Goal: Task Accomplishment & Management: Complete application form

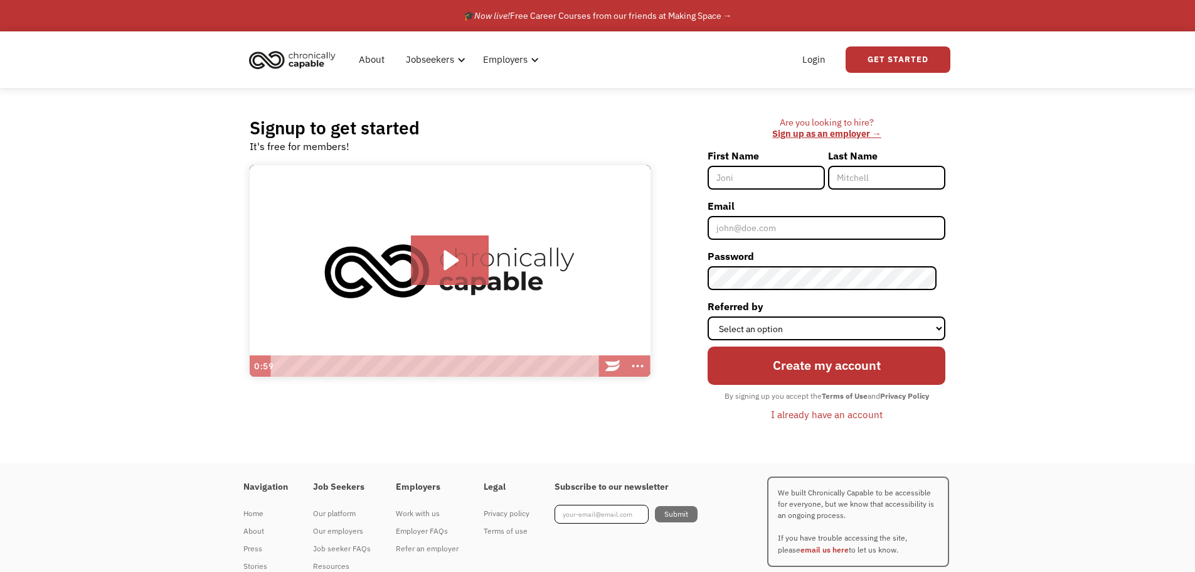
drag, startPoint x: 807, startPoint y: 64, endPoint x: 810, endPoint y: 130, distance: 66.6
click at [807, 66] on link "Login" at bounding box center [814, 60] width 38 height 40
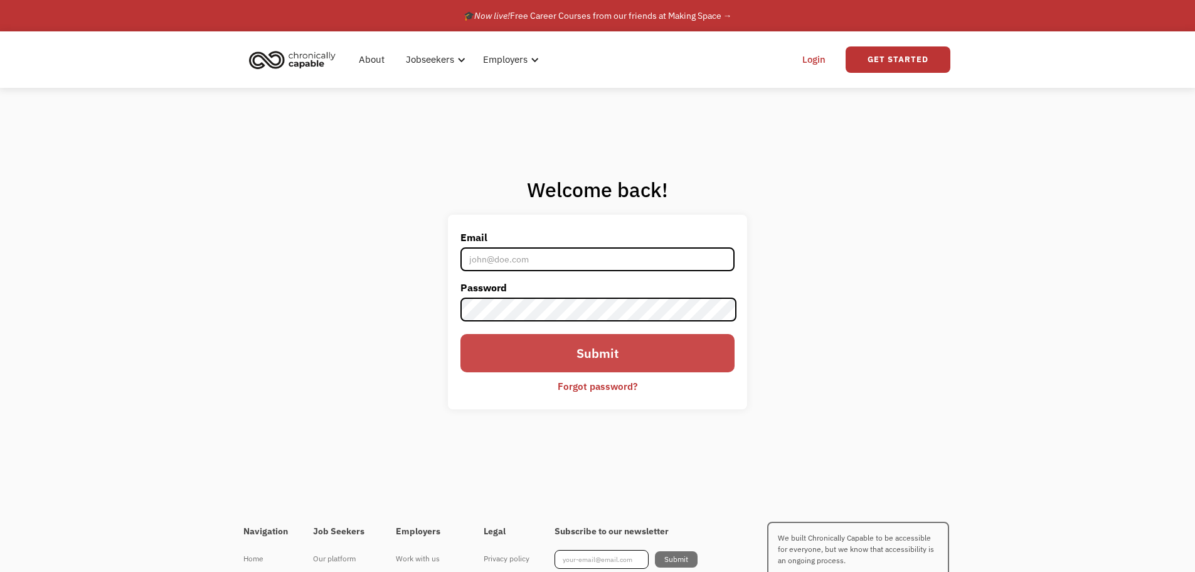
type input "abhoogerwerf@gmail.com"
click at [552, 348] on input "Submit" at bounding box center [597, 353] width 274 height 38
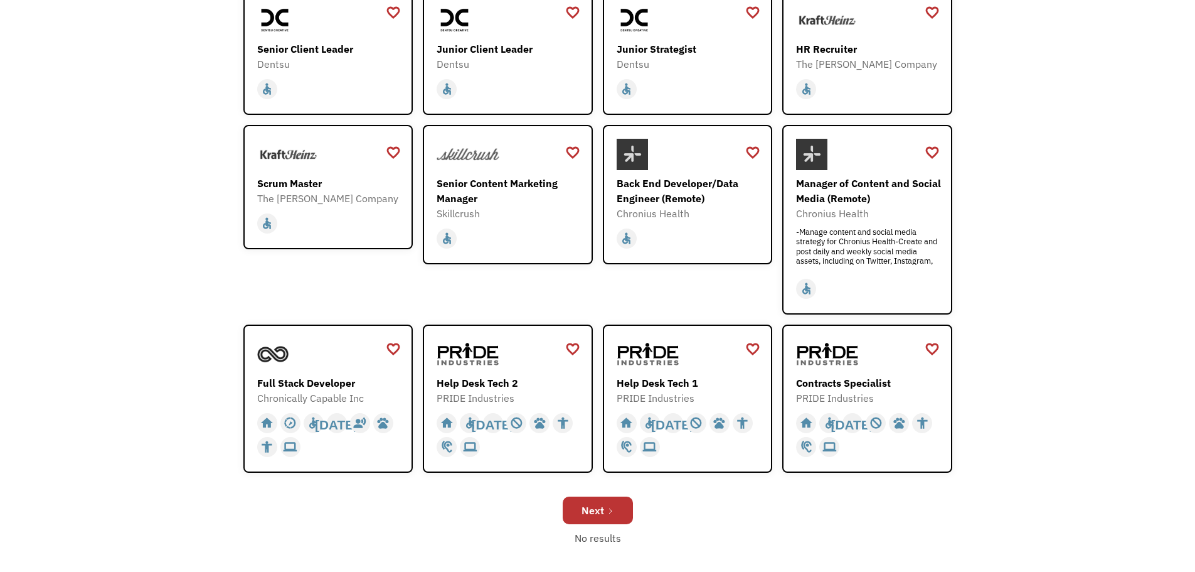
scroll to position [410, 0]
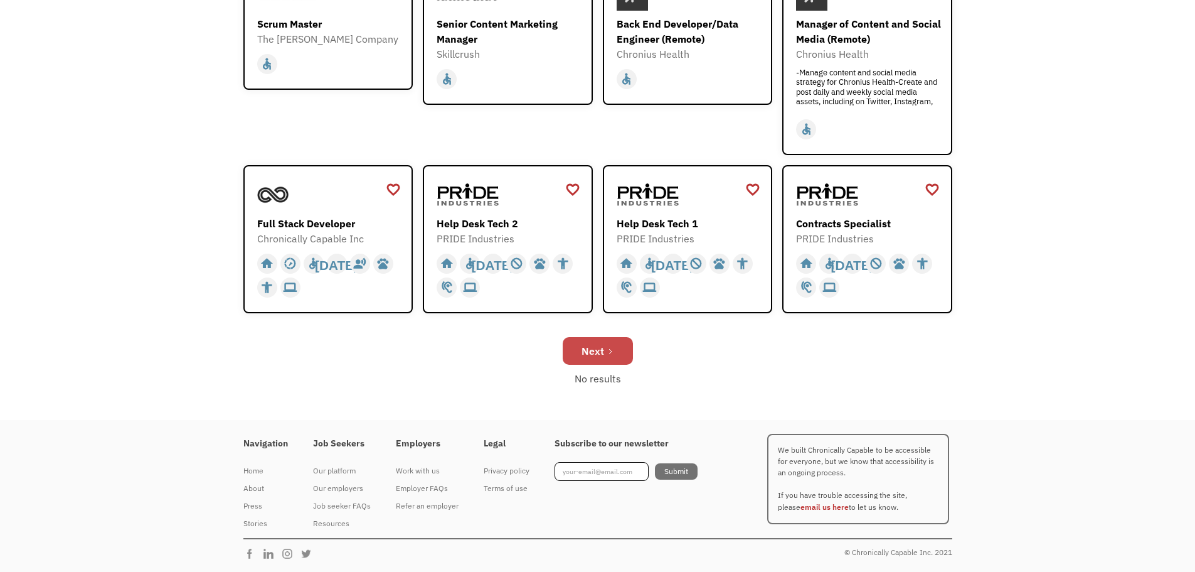
click at [595, 345] on div "Next" at bounding box center [593, 350] width 23 height 15
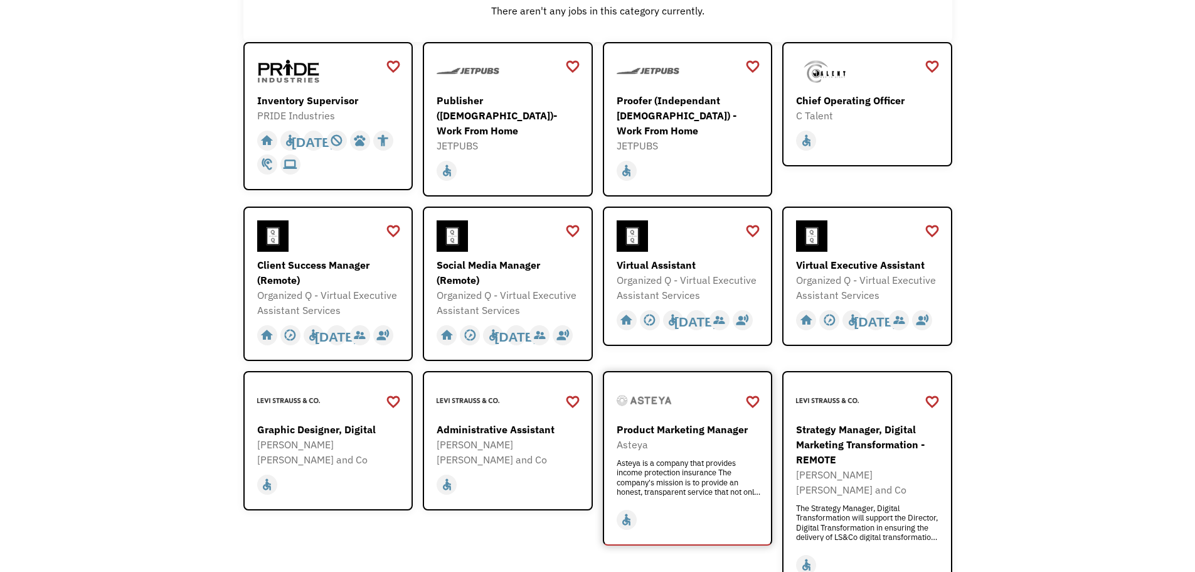
scroll to position [314, 0]
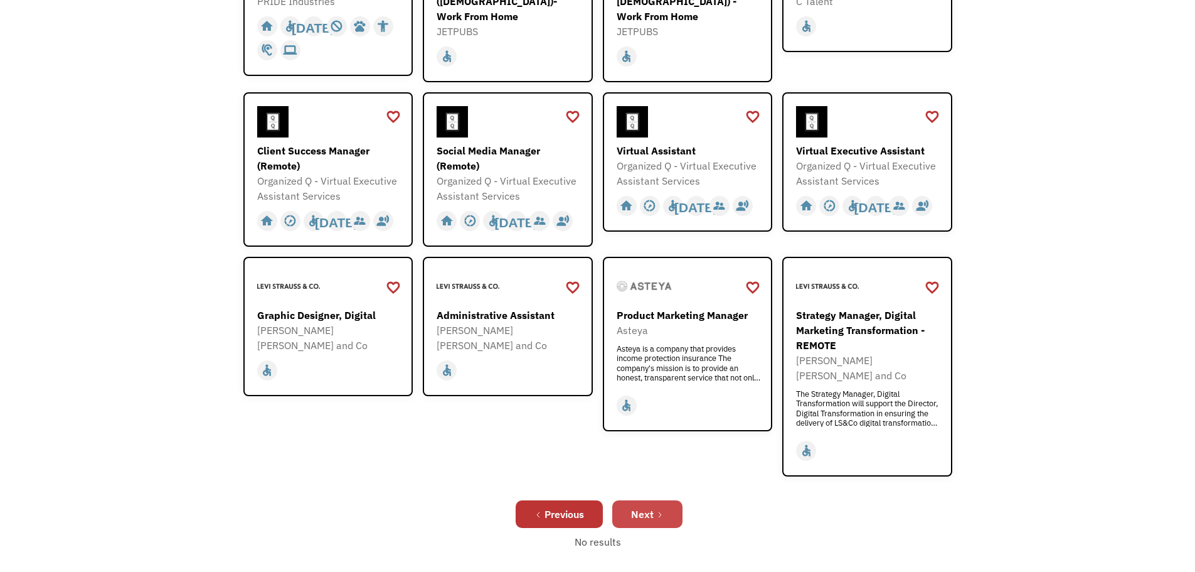
click at [673, 500] on link "Next" at bounding box center [647, 514] width 70 height 28
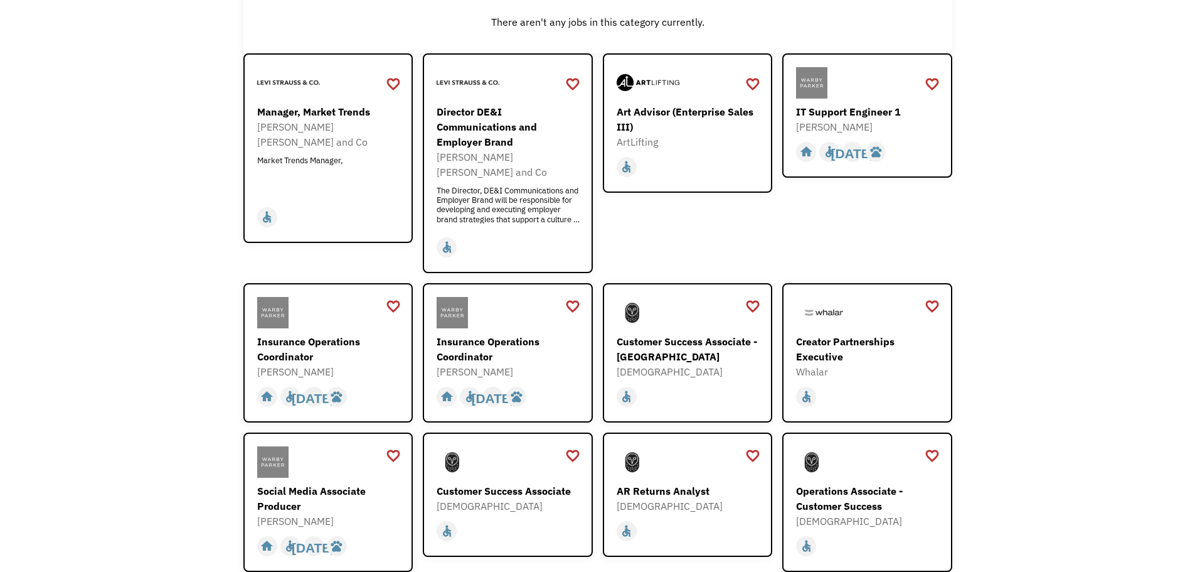
scroll to position [251, 0]
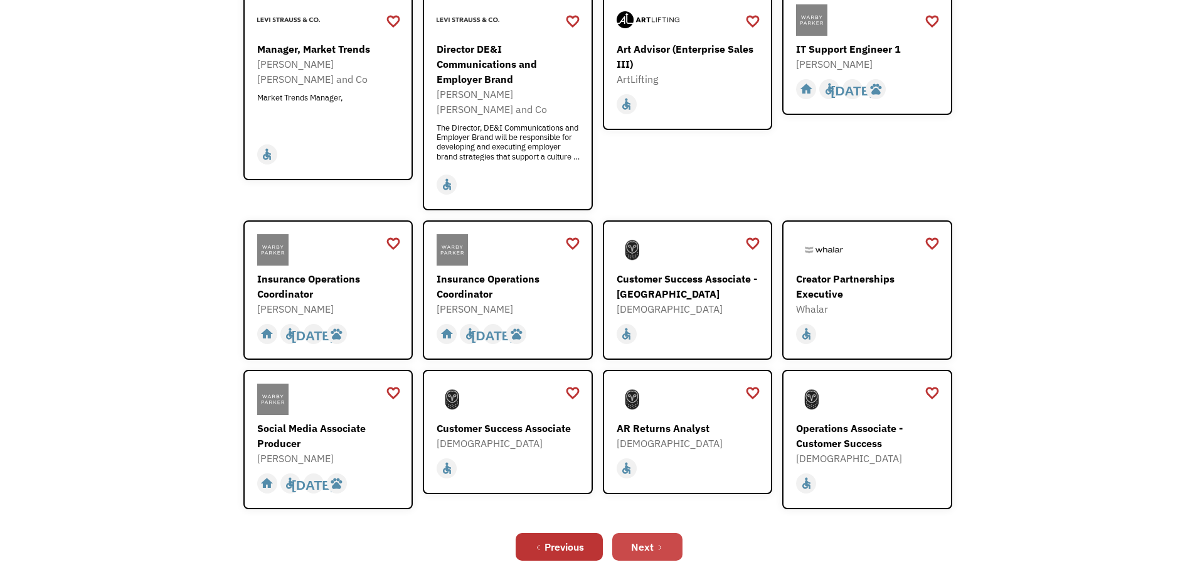
click at [651, 539] on div "Next" at bounding box center [642, 546] width 23 height 15
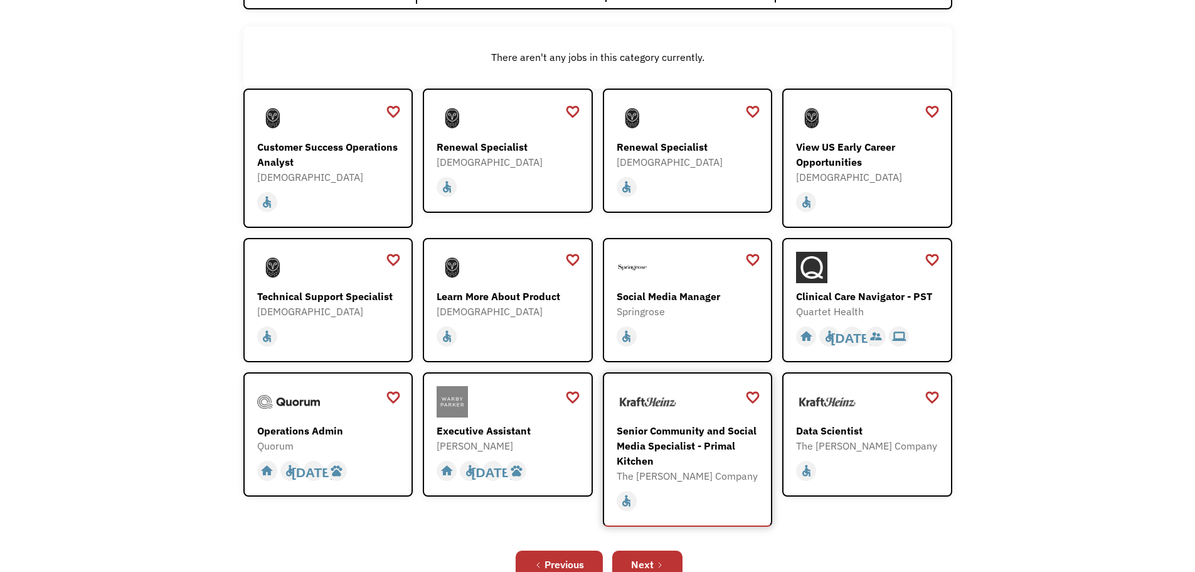
scroll to position [188, 0]
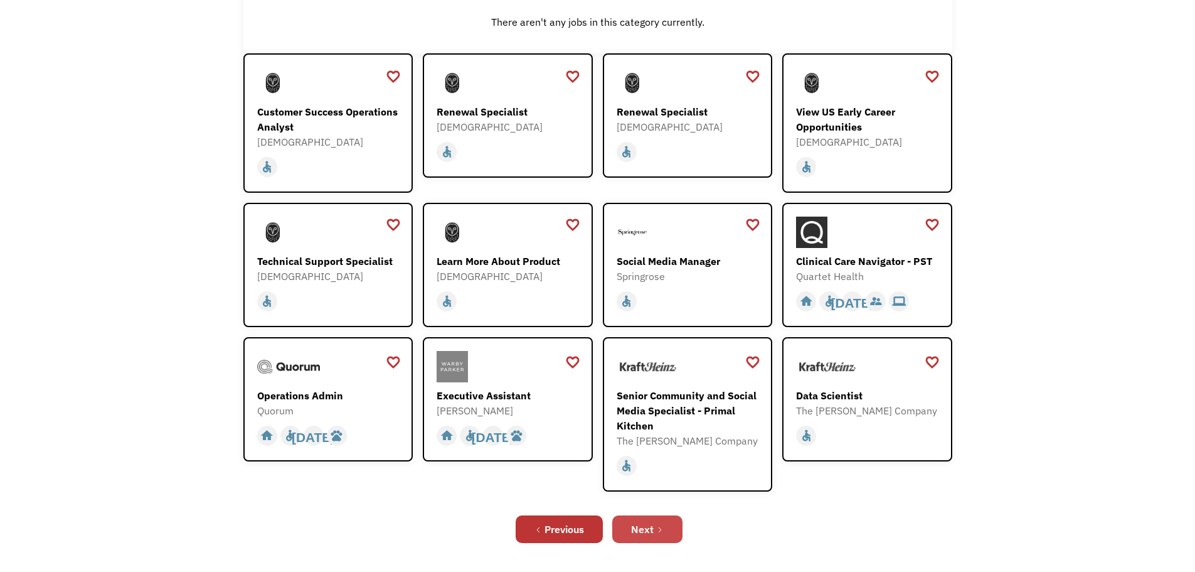
click at [631, 524] on link "Next" at bounding box center [647, 529] width 70 height 28
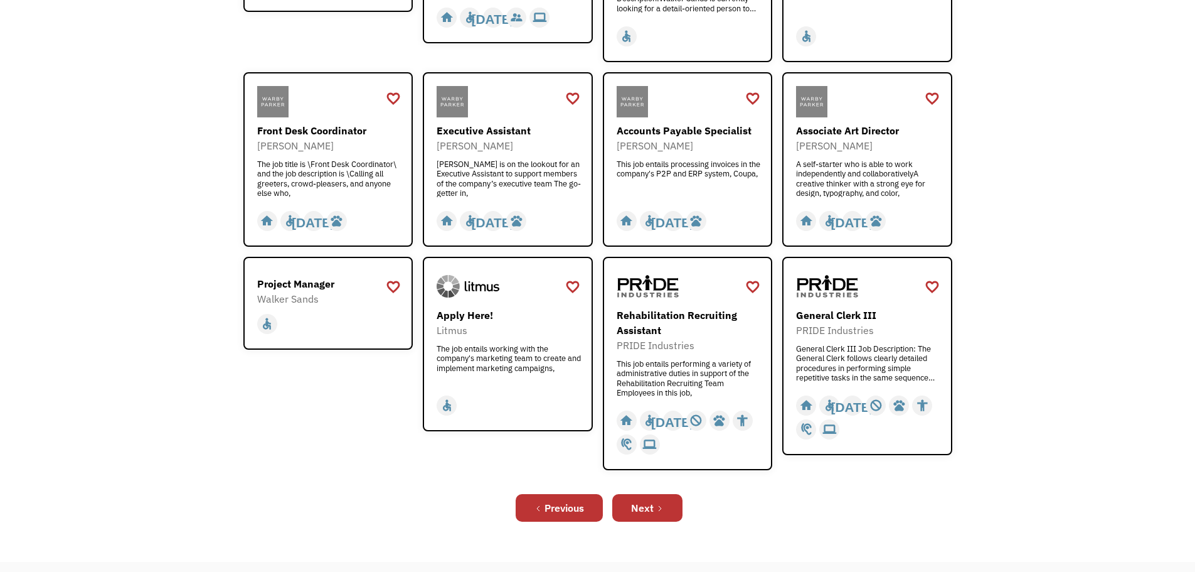
scroll to position [376, 0]
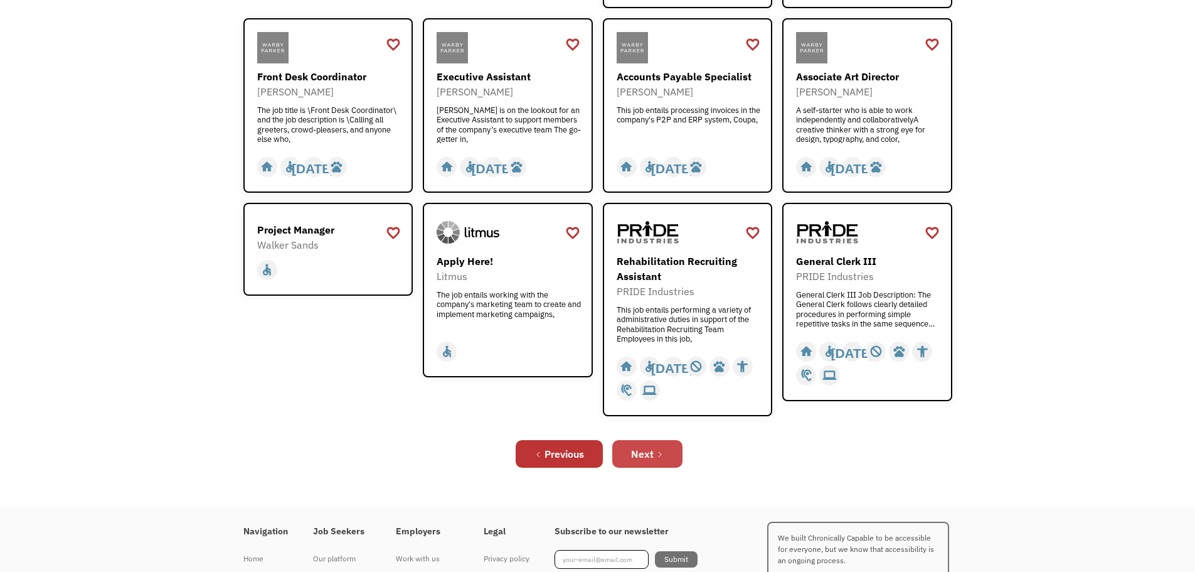
click at [662, 455] on icon "Next Page" at bounding box center [660, 454] width 8 height 8
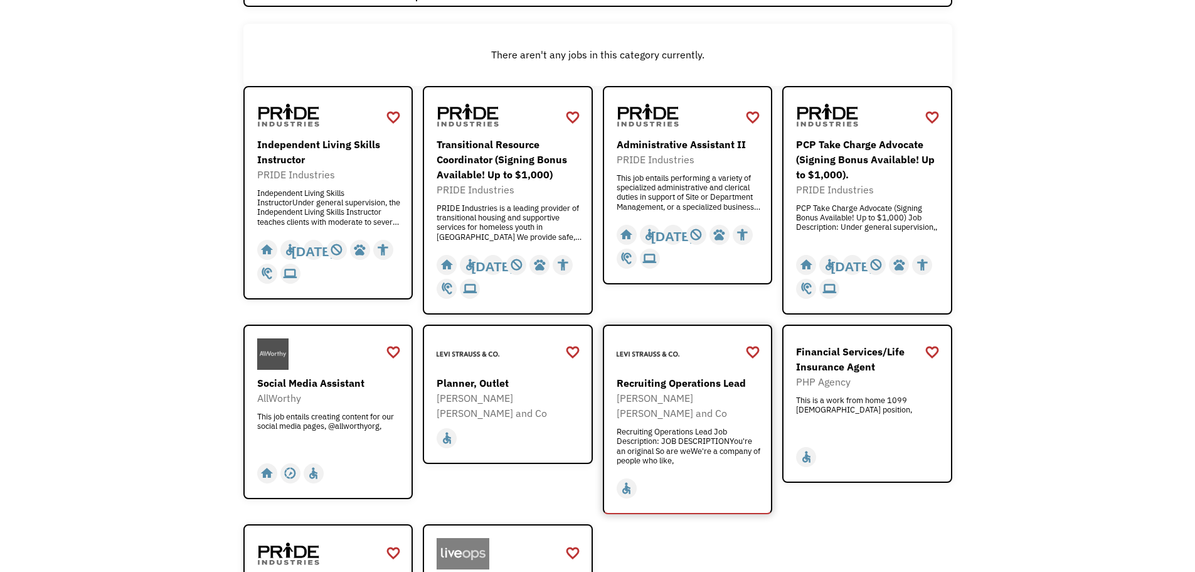
scroll to position [188, 0]
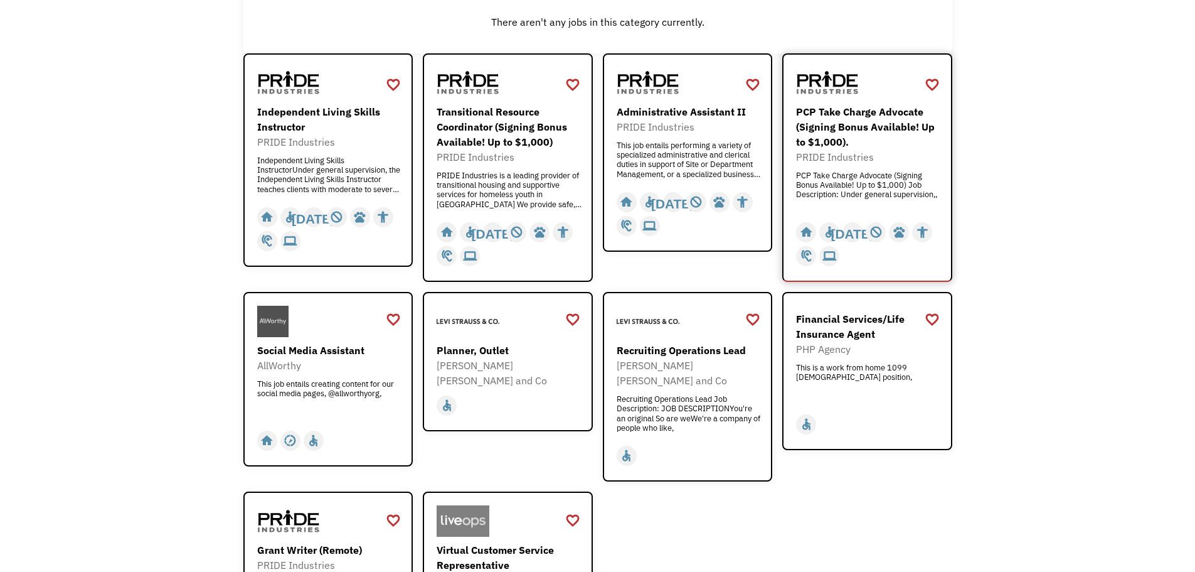
click at [865, 152] on div "PRIDE Industries" at bounding box center [869, 156] width 146 height 15
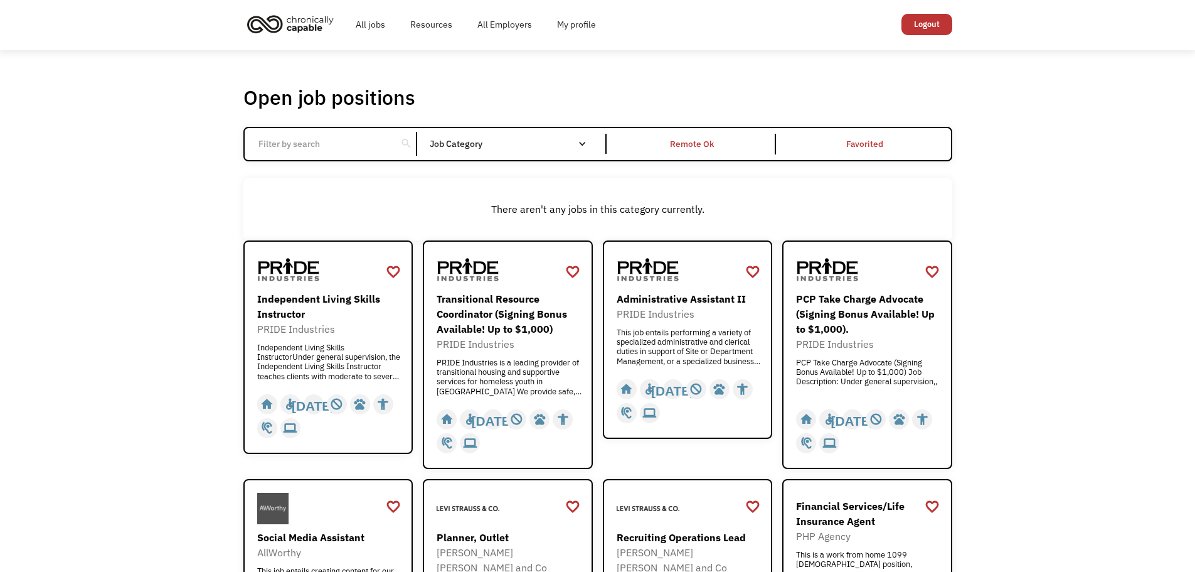
scroll to position [0, 0]
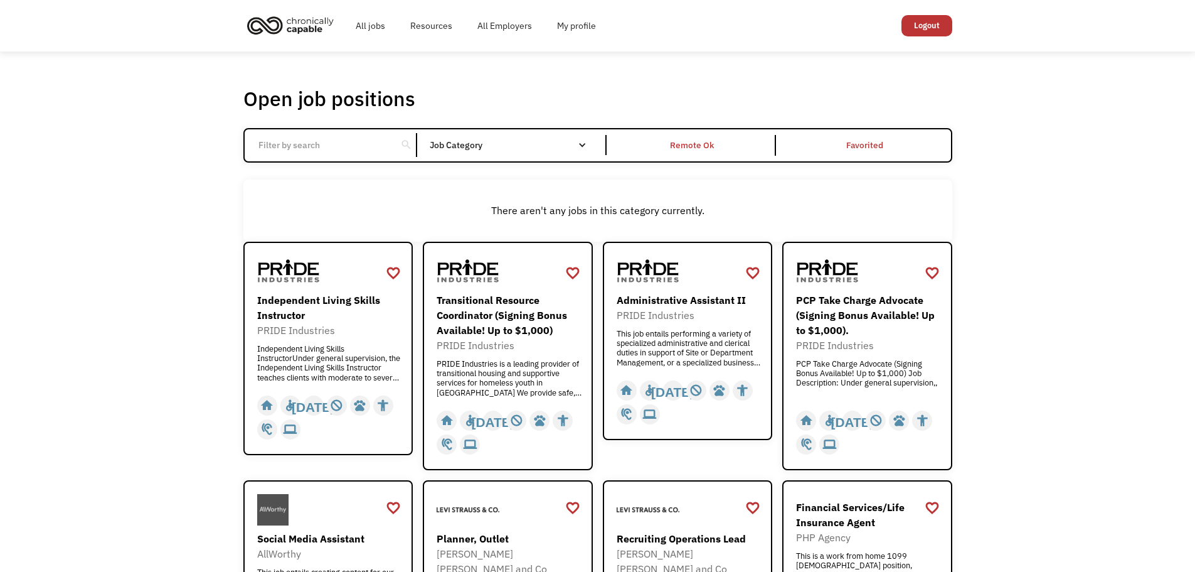
click at [1088, 444] on div "Open job positions You have X liked items Search search Filter by category Admi…" at bounding box center [597, 517] width 1195 height 933
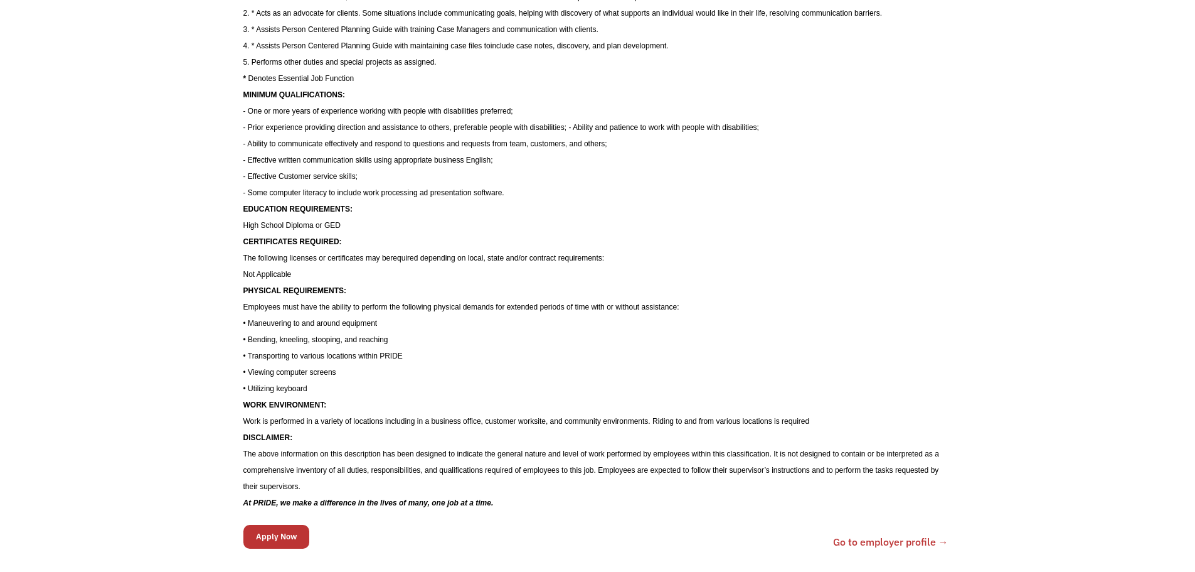
scroll to position [439, 0]
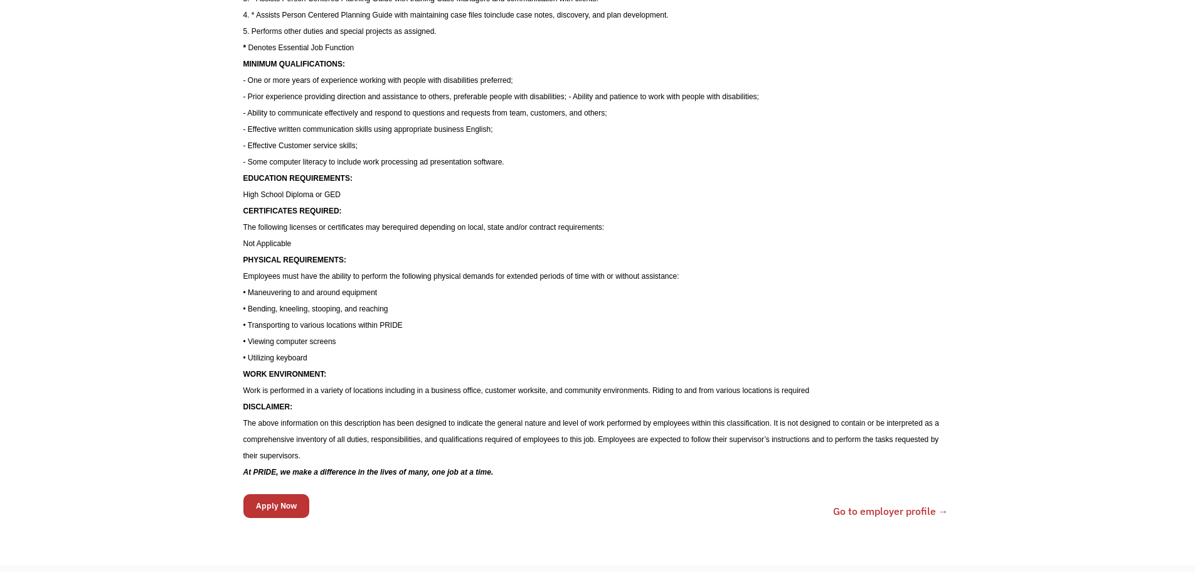
click at [256, 518] on input "Apply Now" at bounding box center [276, 506] width 66 height 24
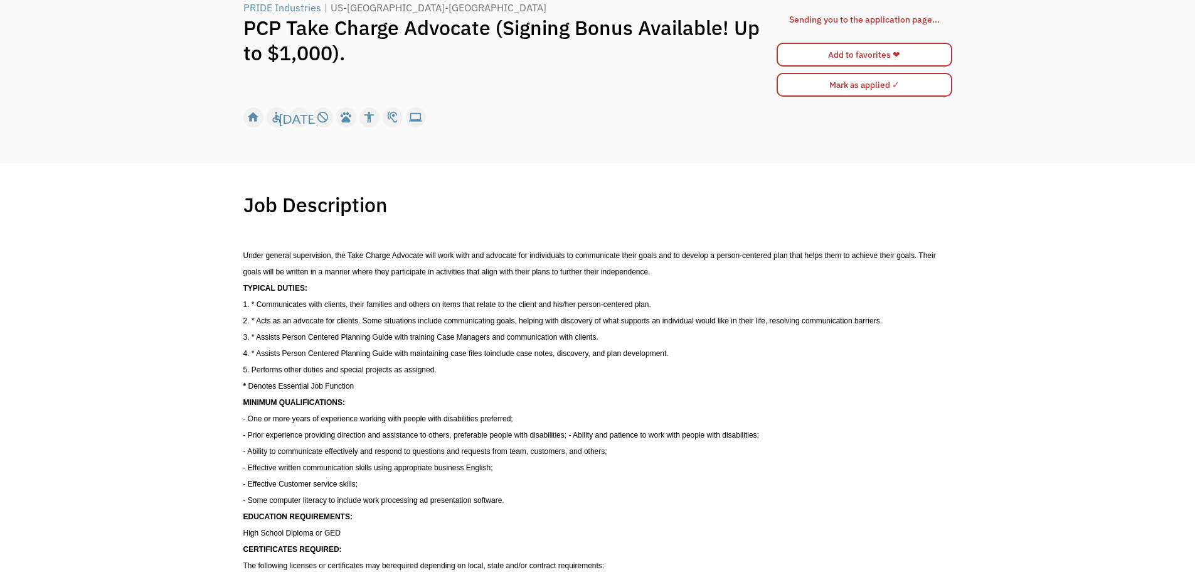
scroll to position [0, 0]
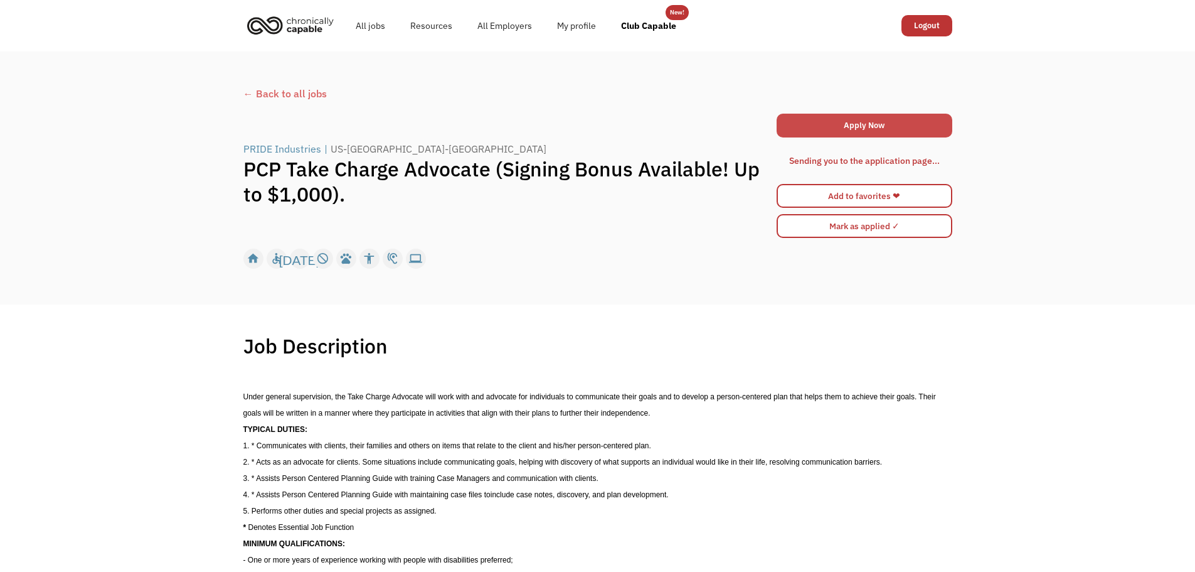
click at [851, 125] on link "Apply Now" at bounding box center [865, 126] width 176 height 24
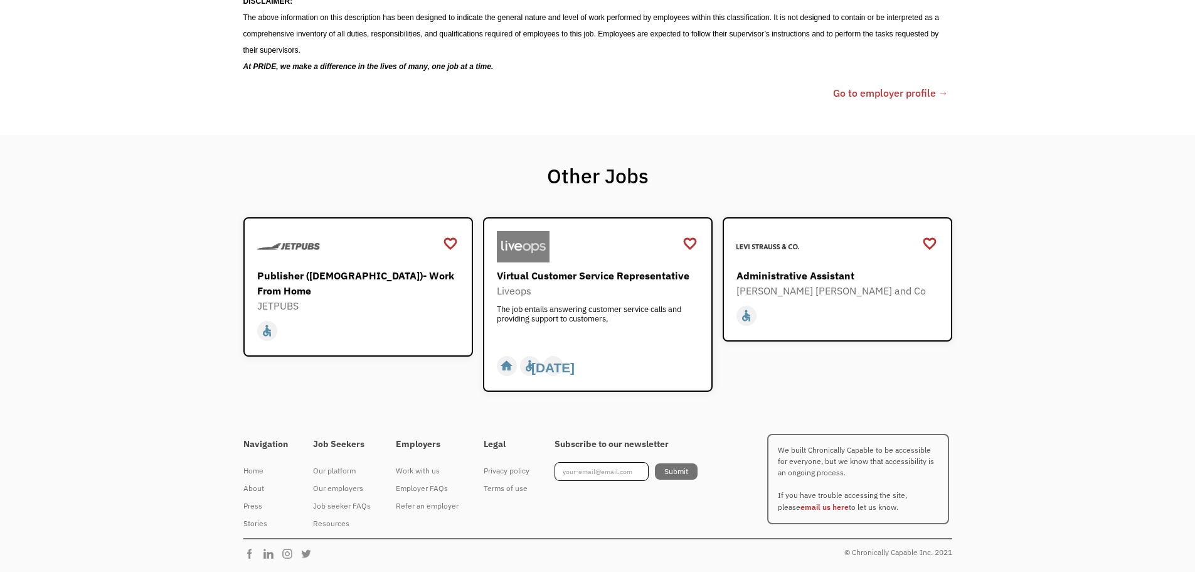
scroll to position [901, 0]
